Goal: Connect with others: Establish contact or relationships with other users

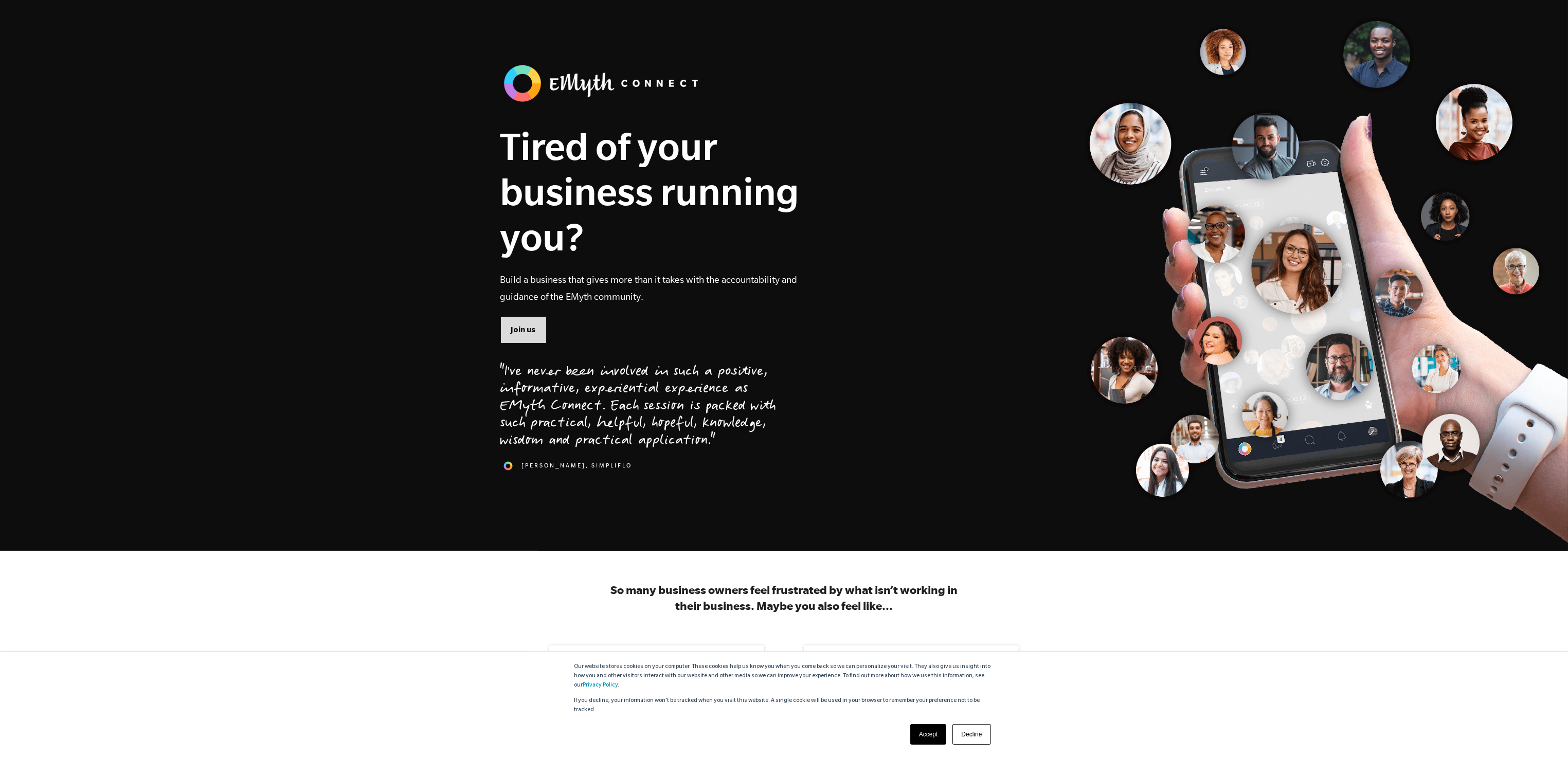
click at [523, 327] on span "Join us" at bounding box center [524, 329] width 25 height 11
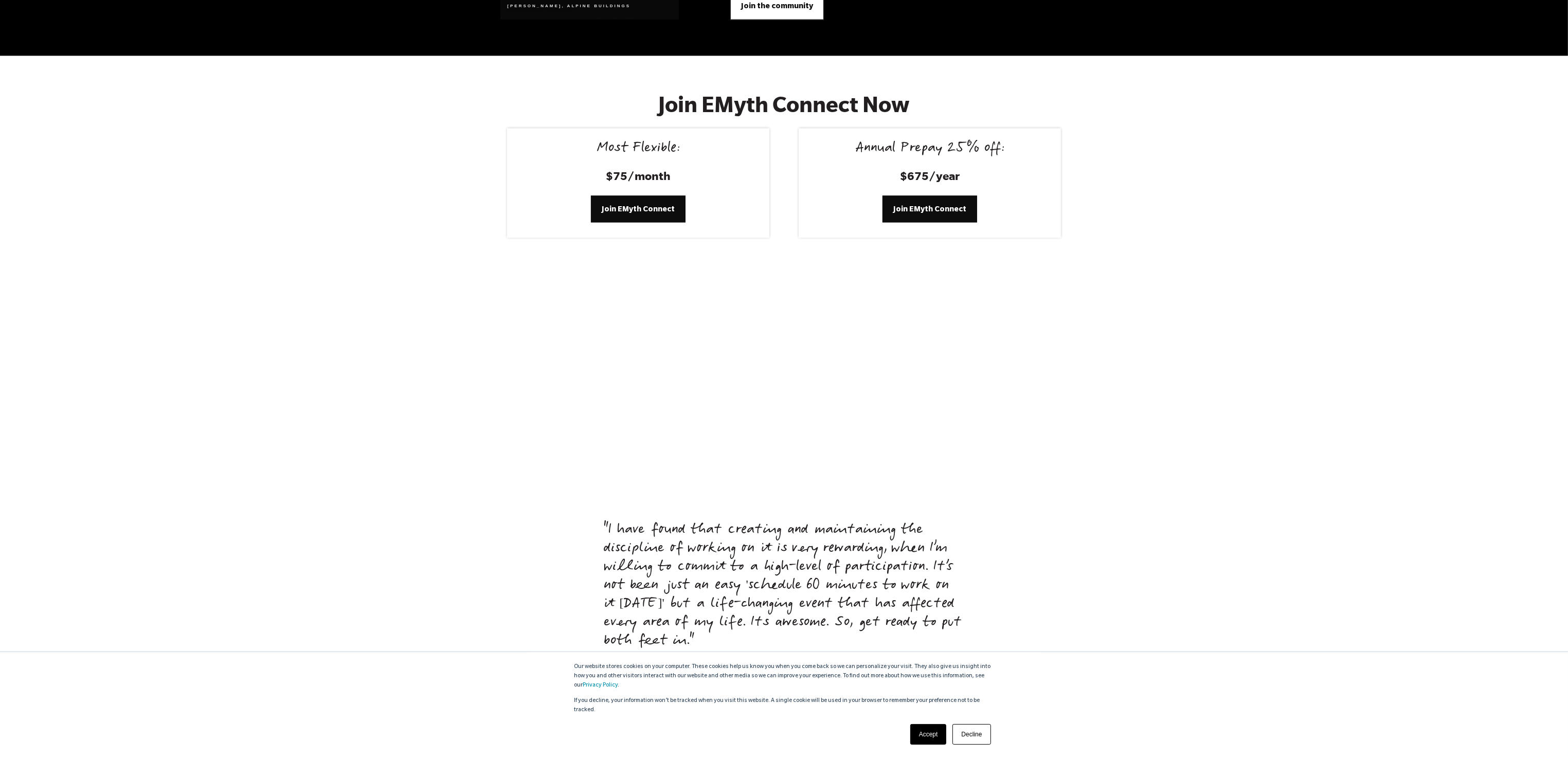
scroll to position [4240, 0]
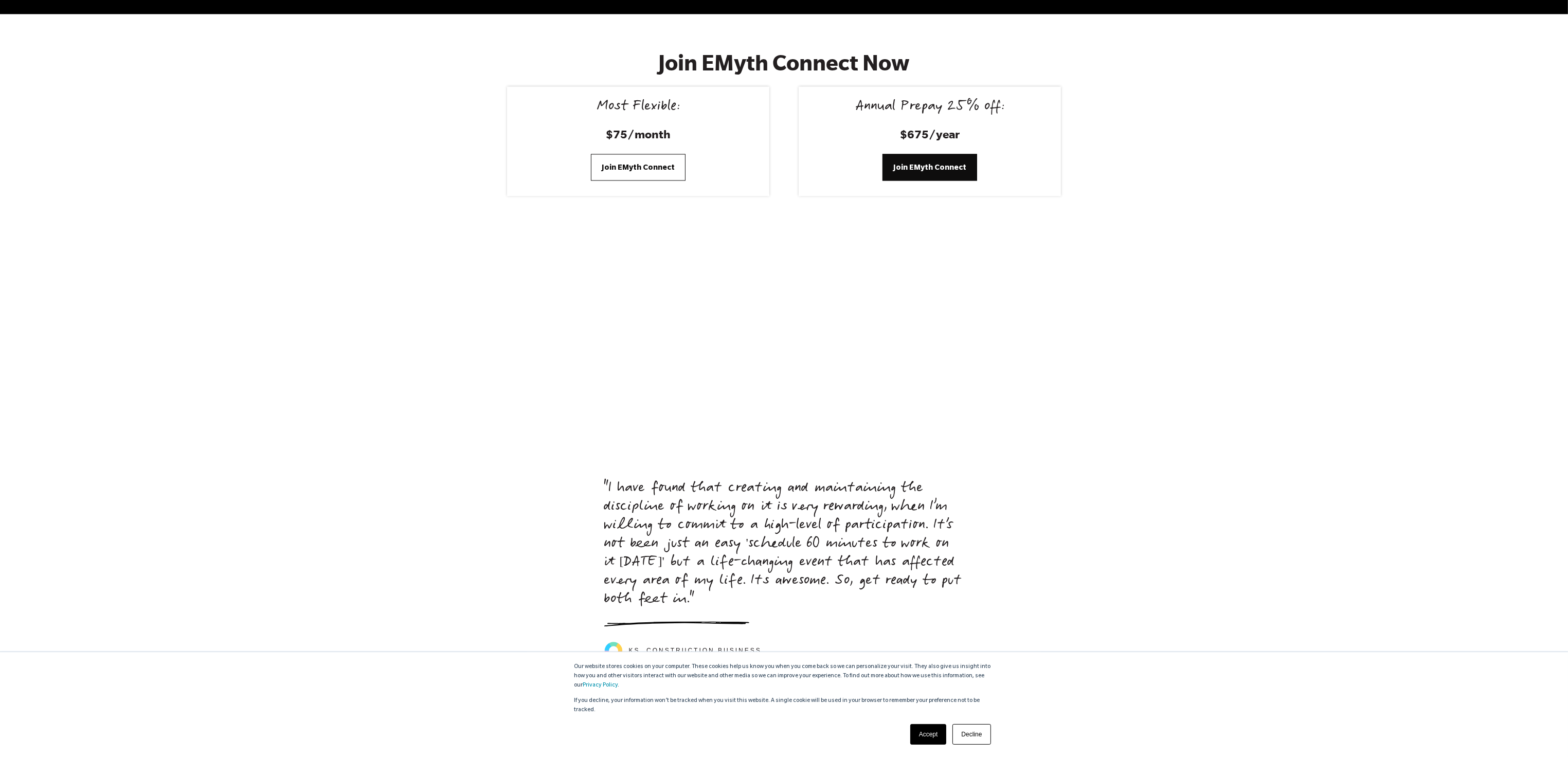
click at [632, 161] on span "Join EMyth Connect" at bounding box center [638, 167] width 73 height 11
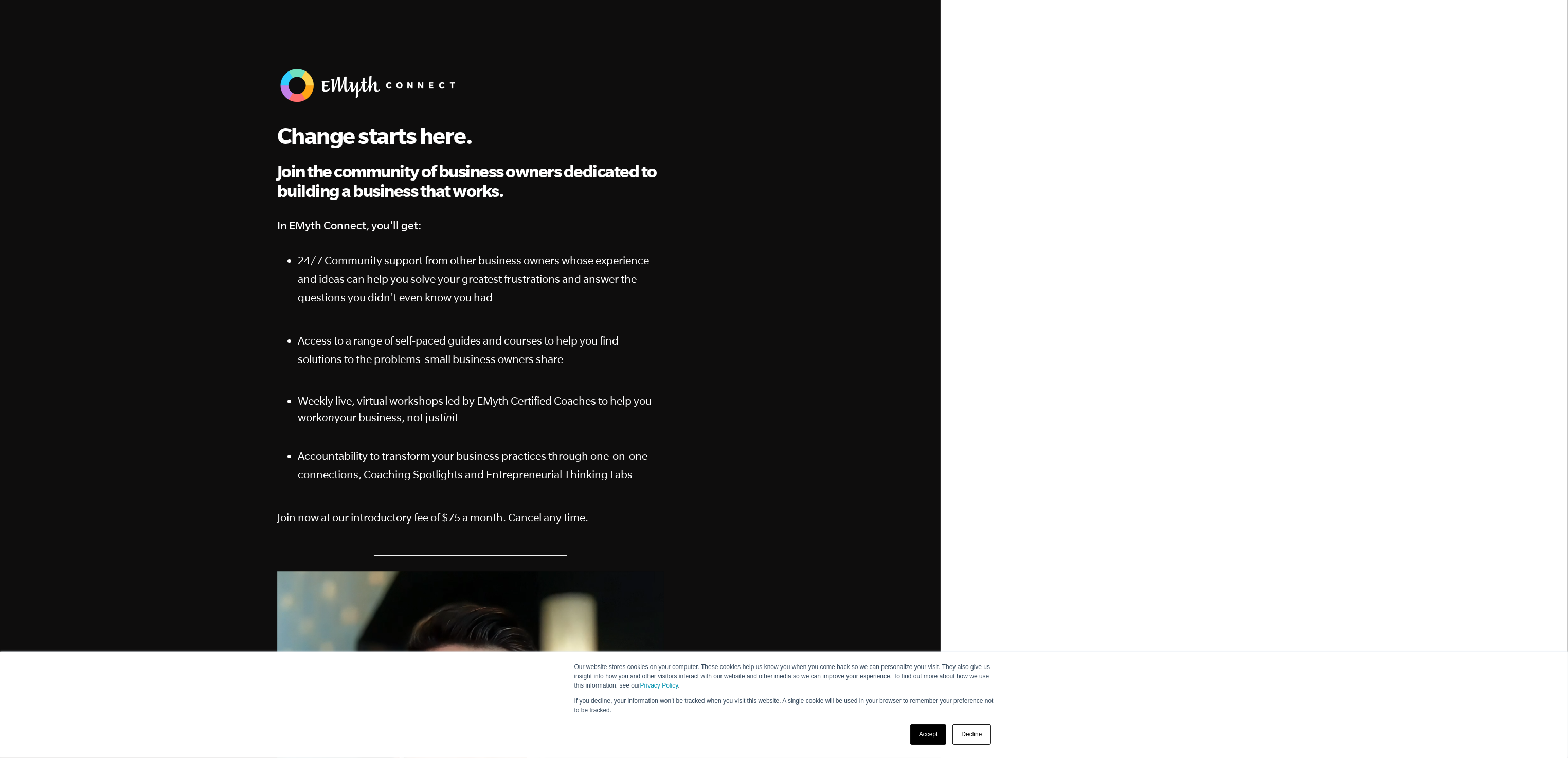
click at [930, 736] on link "Accept" at bounding box center [929, 734] width 36 height 21
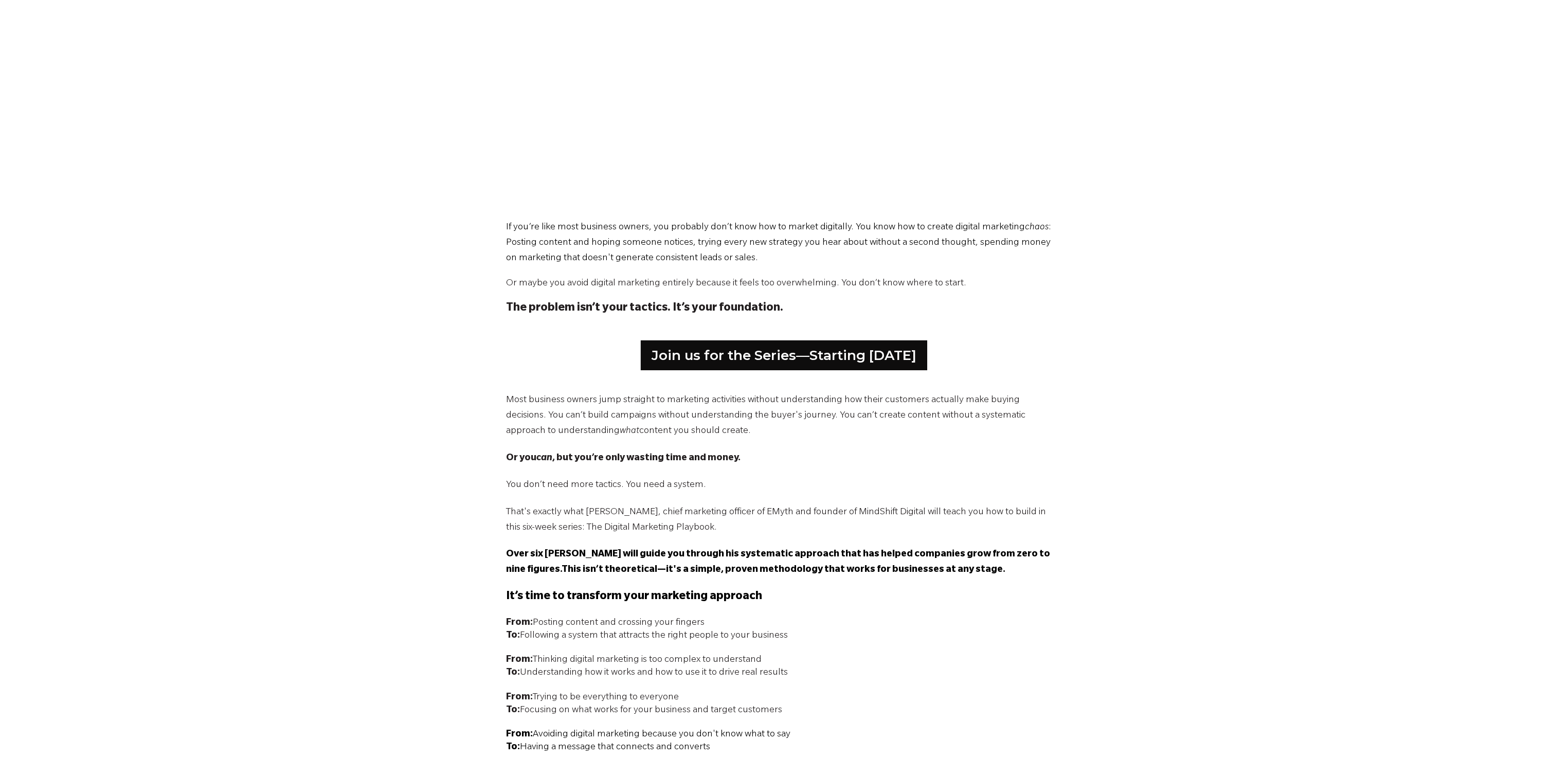
scroll to position [347, 0]
